Goal: Transaction & Acquisition: Purchase product/service

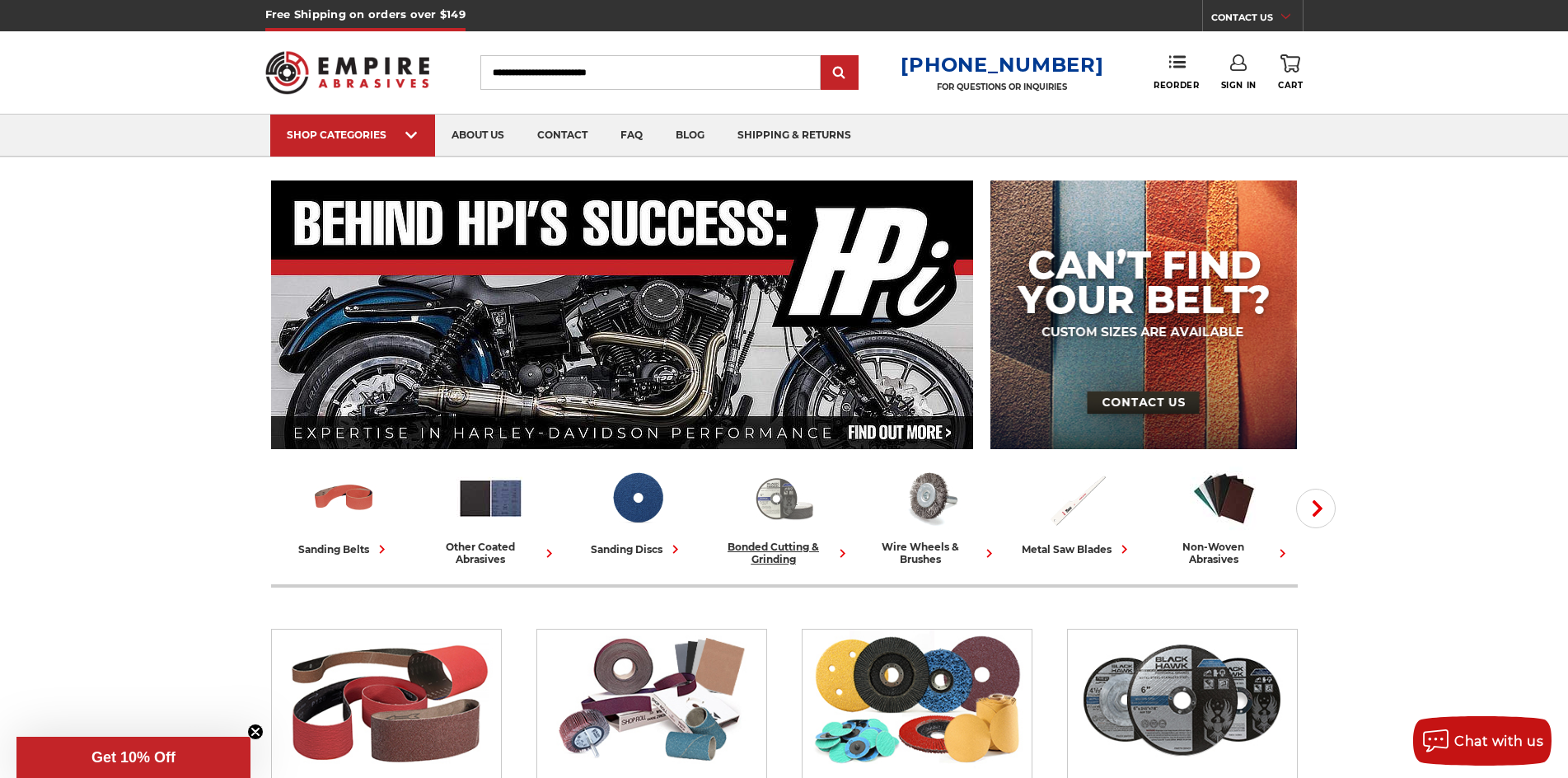
click at [769, 500] on img at bounding box center [784, 498] width 69 height 68
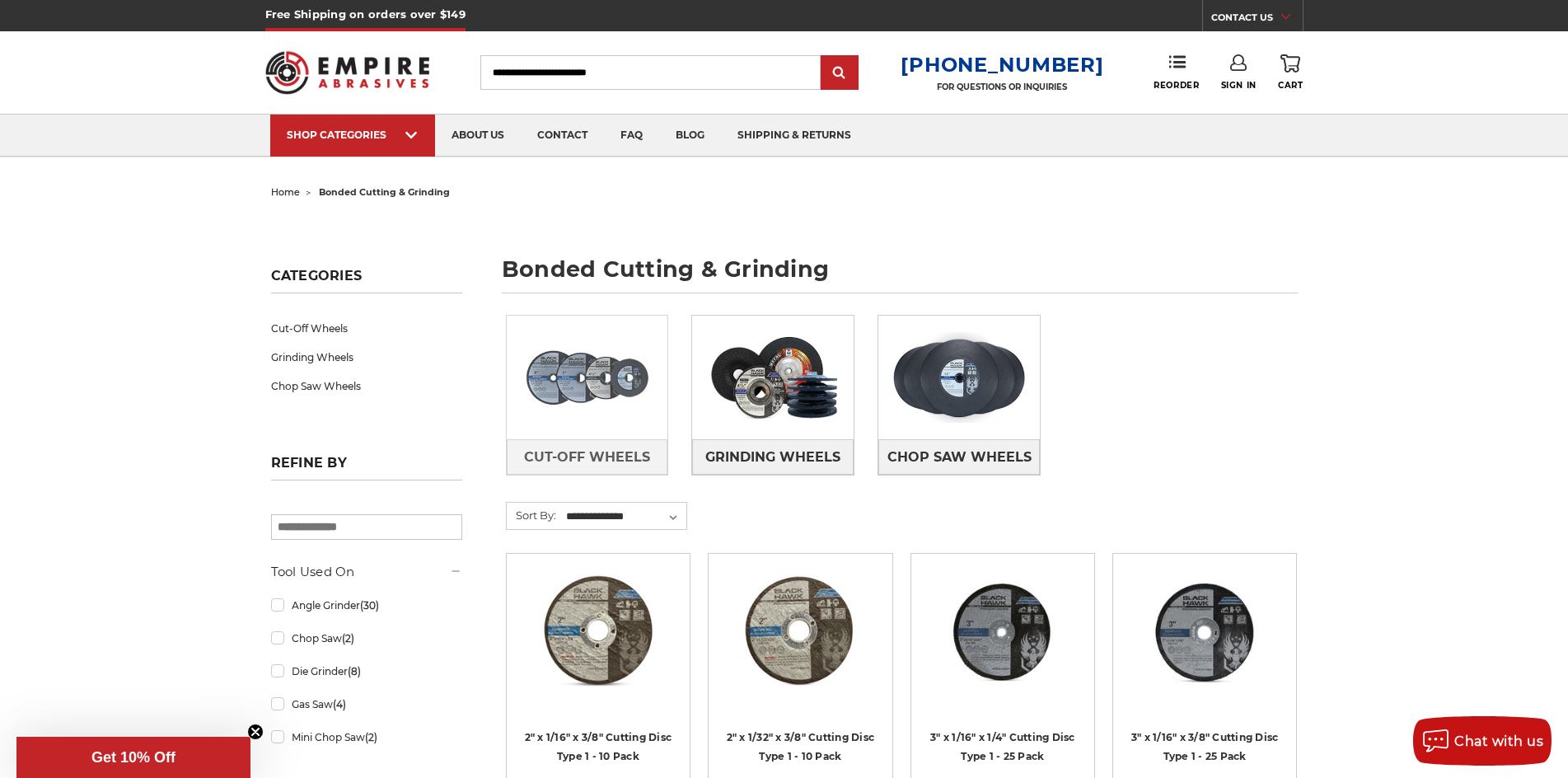
click at [595, 384] on img at bounding box center [587, 377] width 162 height 113
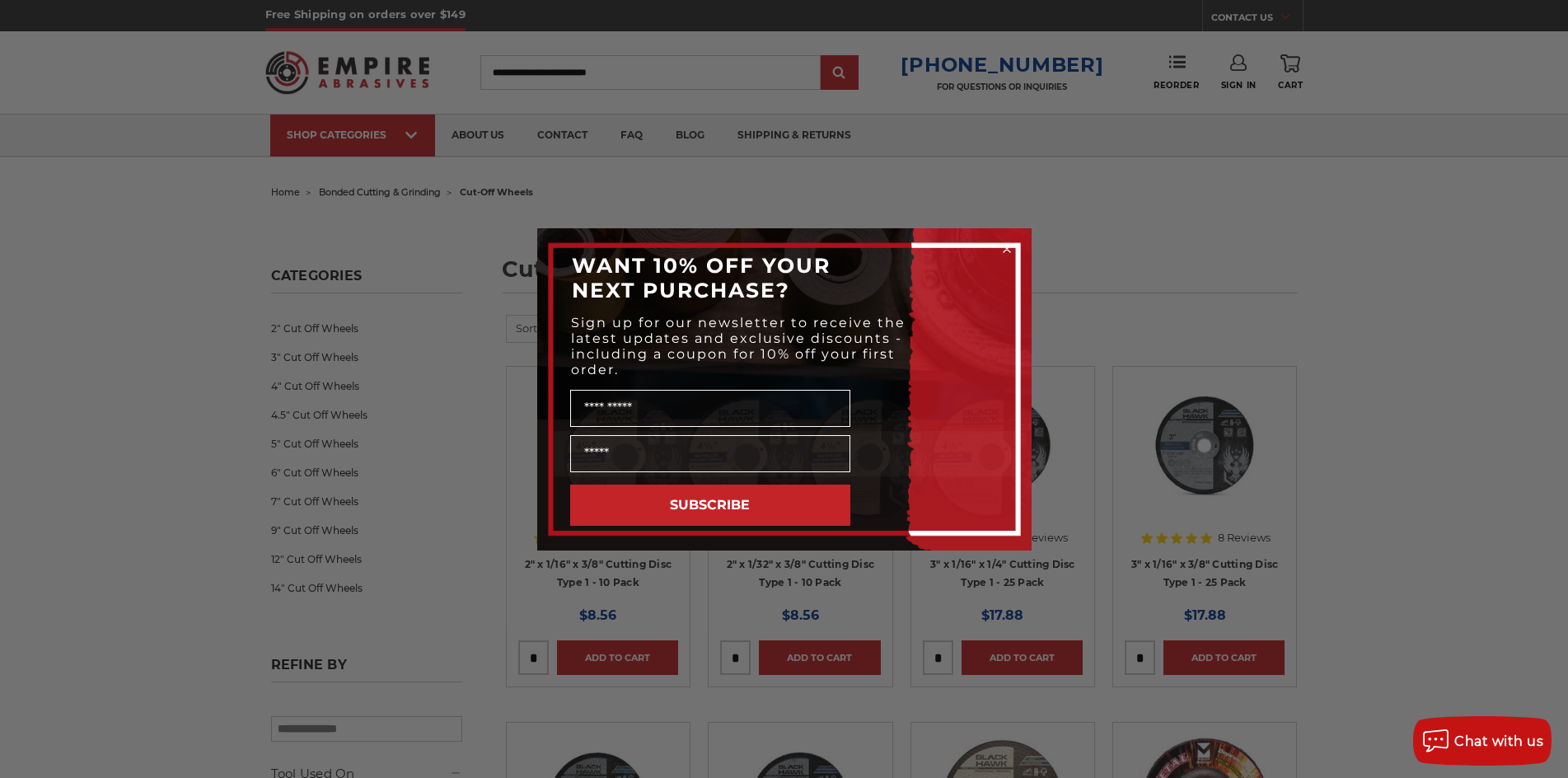
click at [1010, 249] on circle "Close dialog" at bounding box center [1006, 248] width 16 height 16
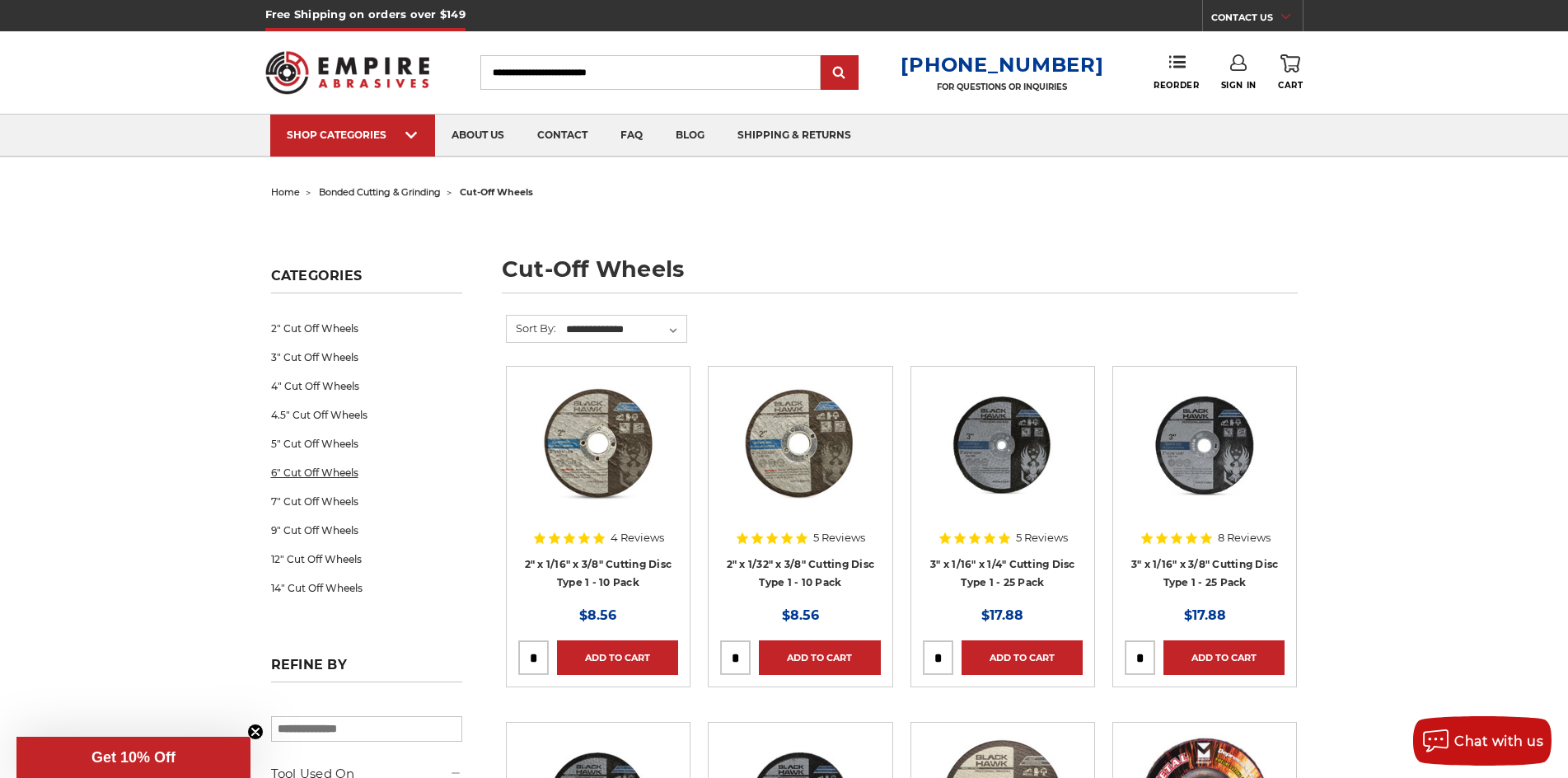
click at [315, 473] on link "6" Cut Off Wheels" at bounding box center [367, 473] width 191 height 29
